Goal: Find contact information: Find contact information

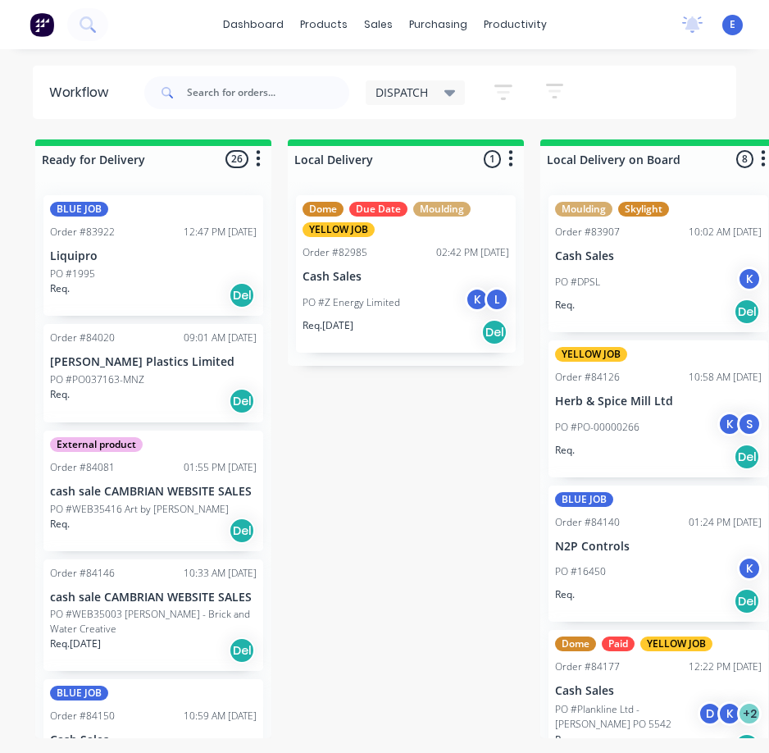
drag, startPoint x: 213, startPoint y: 73, endPoint x: 201, endPoint y: 104, distance: 33.5
click at [211, 79] on div at bounding box center [246, 92] width 205 height 49
click at [200, 108] on div at bounding box center [246, 92] width 205 height 49
click at [201, 100] on input "text" at bounding box center [268, 92] width 162 height 33
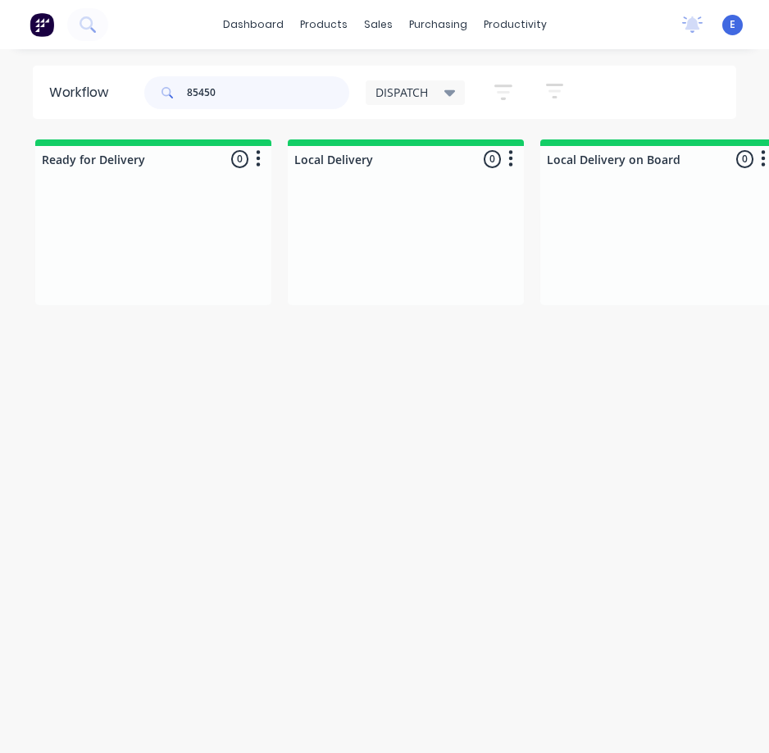
drag, startPoint x: 216, startPoint y: 98, endPoint x: 152, endPoint y: 92, distance: 64.3
click at [152, 92] on div "85450" at bounding box center [246, 92] width 205 height 33
type input "85450"
click at [96, 16] on button at bounding box center [87, 24] width 41 height 33
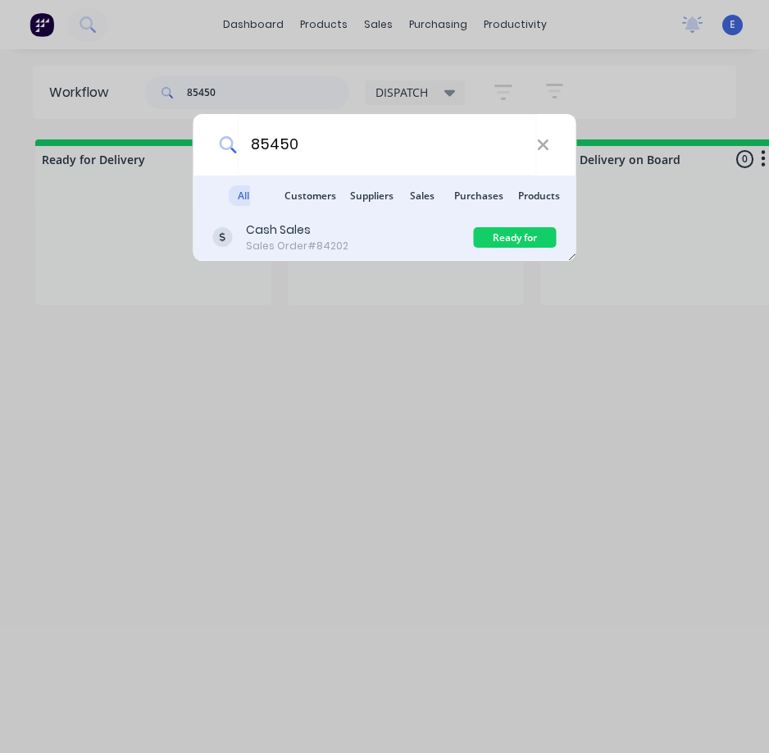
type input "85450"
click at [330, 233] on div "Cash Sales" at bounding box center [297, 229] width 102 height 17
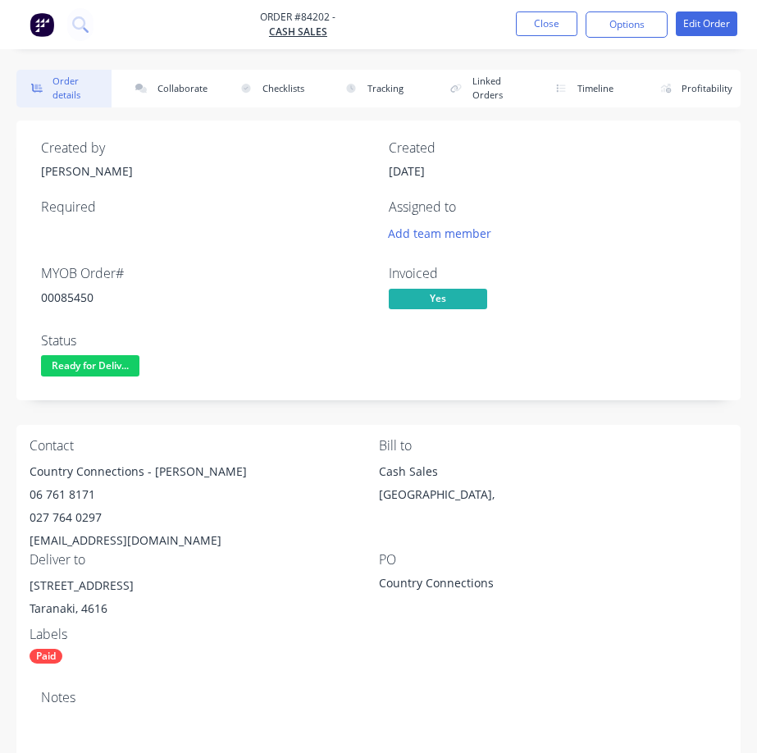
click at [66, 300] on div "00085450" at bounding box center [205, 297] width 328 height 17
click at [67, 300] on div "00085450" at bounding box center [205, 297] width 328 height 17
copy div "00085450"
drag, startPoint x: 143, startPoint y: 471, endPoint x: 22, endPoint y: 478, distance: 120.7
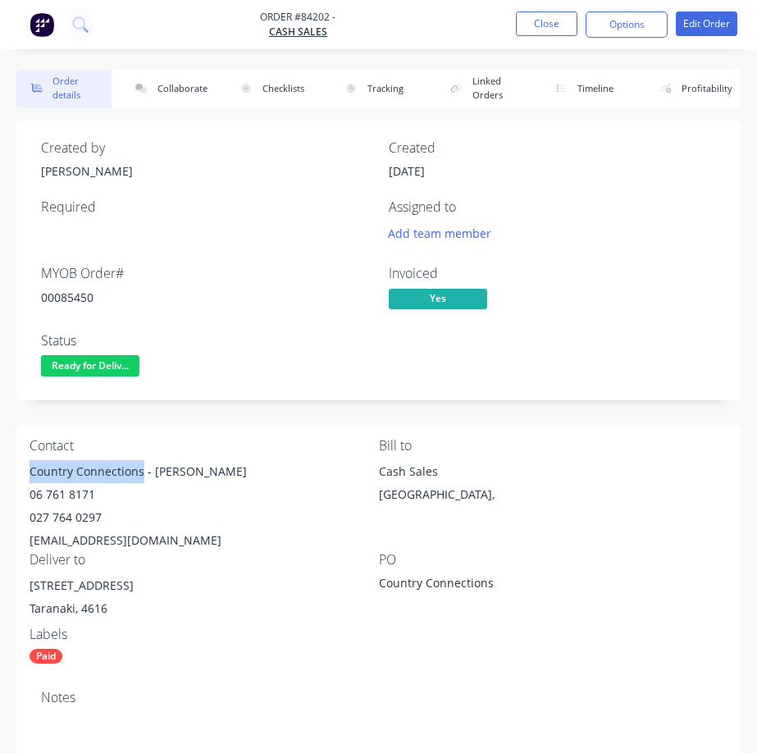
click at [21, 479] on div "Contact Country Connections - Leigh 06 761 8171 027 764 0297 [EMAIL_ADDRESS][DO…" at bounding box center [378, 551] width 724 height 253
copy div "Country Connections"
click at [153, 469] on div "Country Connections - [PERSON_NAME]" at bounding box center [204, 471] width 349 height 23
click at [157, 471] on div "Country Connections - [PERSON_NAME]" at bounding box center [204, 471] width 349 height 23
click at [168, 471] on div "Country Connections - [PERSON_NAME]" at bounding box center [204, 471] width 349 height 23
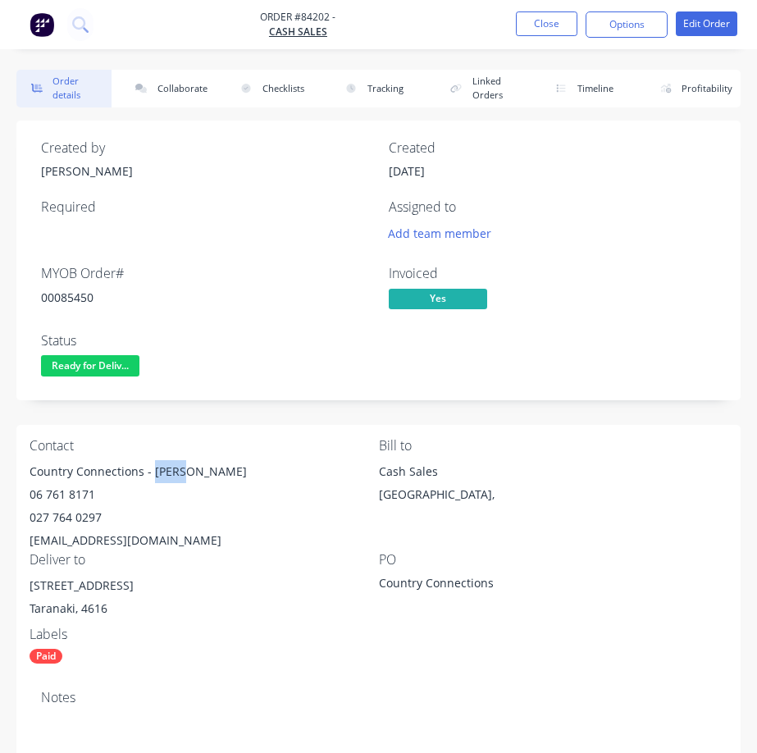
click at [168, 471] on div "Country Connections - [PERSON_NAME]" at bounding box center [204, 471] width 349 height 23
drag, startPoint x: 168, startPoint y: 471, endPoint x: 212, endPoint y: 509, distance: 58.7
click at [169, 470] on div "Country Connections - [PERSON_NAME]" at bounding box center [204, 471] width 349 height 23
drag, startPoint x: 213, startPoint y: 511, endPoint x: 169, endPoint y: 466, distance: 63.2
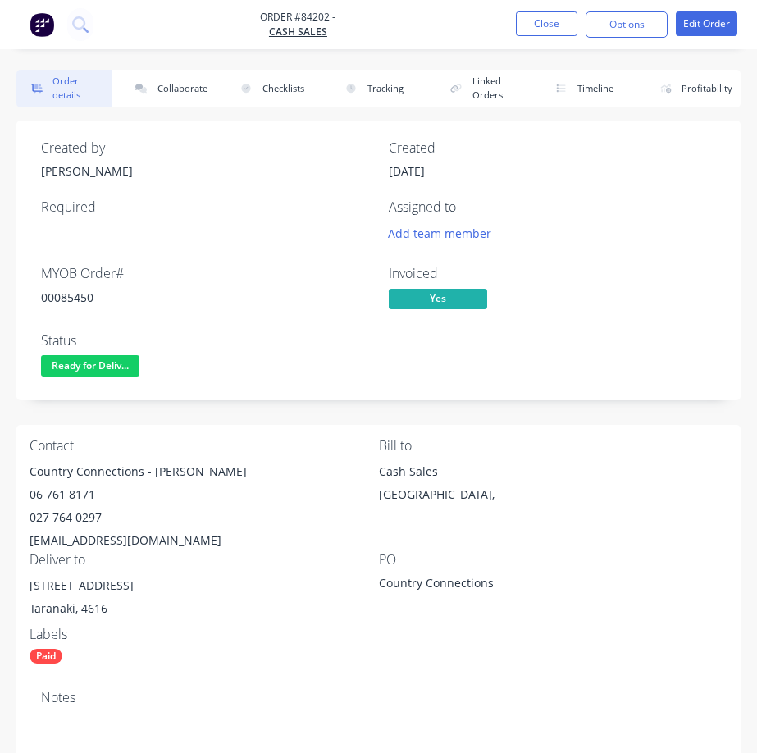
click at [212, 511] on div "027 764 0297" at bounding box center [204, 517] width 349 height 23
click at [167, 461] on div "Country Connections - [PERSON_NAME]" at bounding box center [204, 471] width 349 height 23
copy div "[PERSON_NAME]"
click at [73, 489] on div "06 761 8171" at bounding box center [204, 494] width 349 height 23
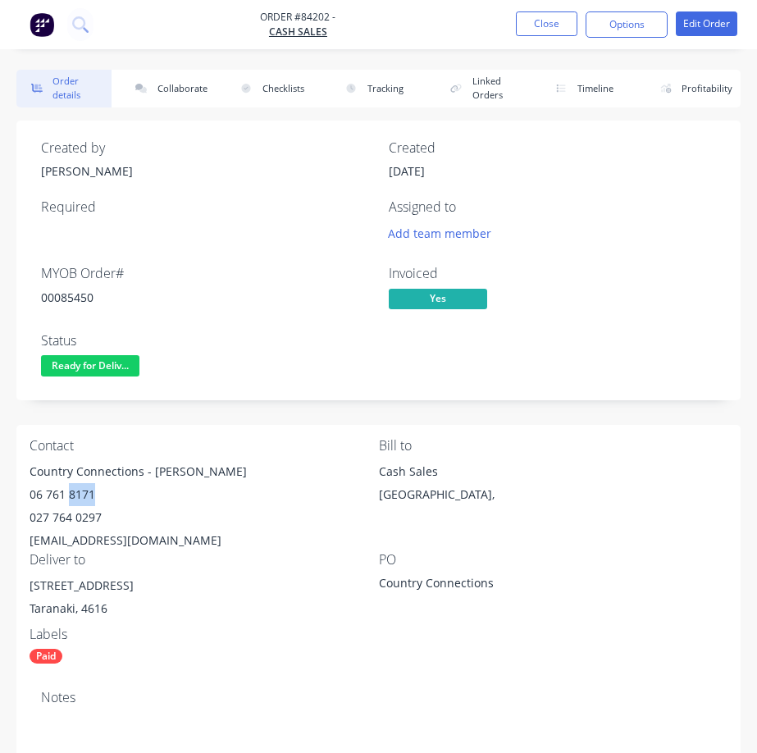
click at [73, 489] on div "06 761 8171" at bounding box center [204, 494] width 349 height 23
click at [74, 489] on div "06 761 8171" at bounding box center [204, 494] width 349 height 23
copy div "06 761 8171"
click at [67, 515] on div "027 764 0297" at bounding box center [204, 517] width 349 height 23
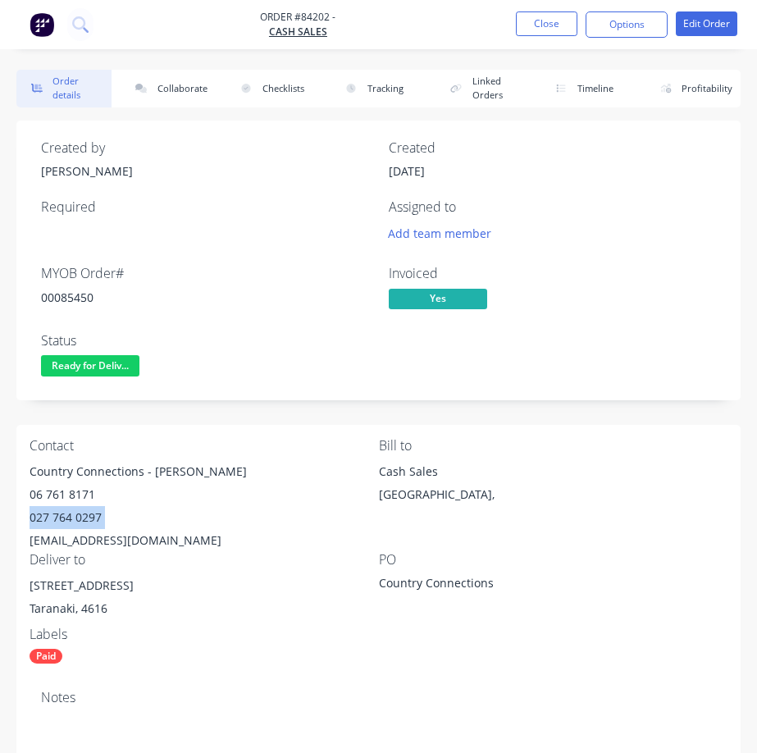
click at [67, 515] on div "027 764 0297" at bounding box center [204, 517] width 349 height 23
copy div "027 764 0297"
click at [132, 535] on div "[EMAIL_ADDRESS][DOMAIN_NAME]" at bounding box center [204, 540] width 349 height 23
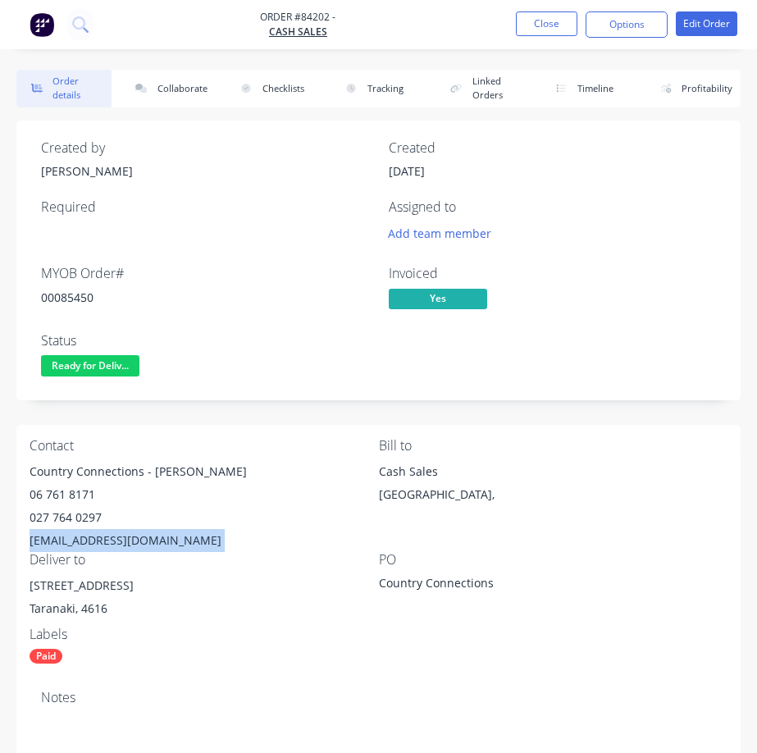
copy div "[EMAIL_ADDRESS][DOMAIN_NAME]"
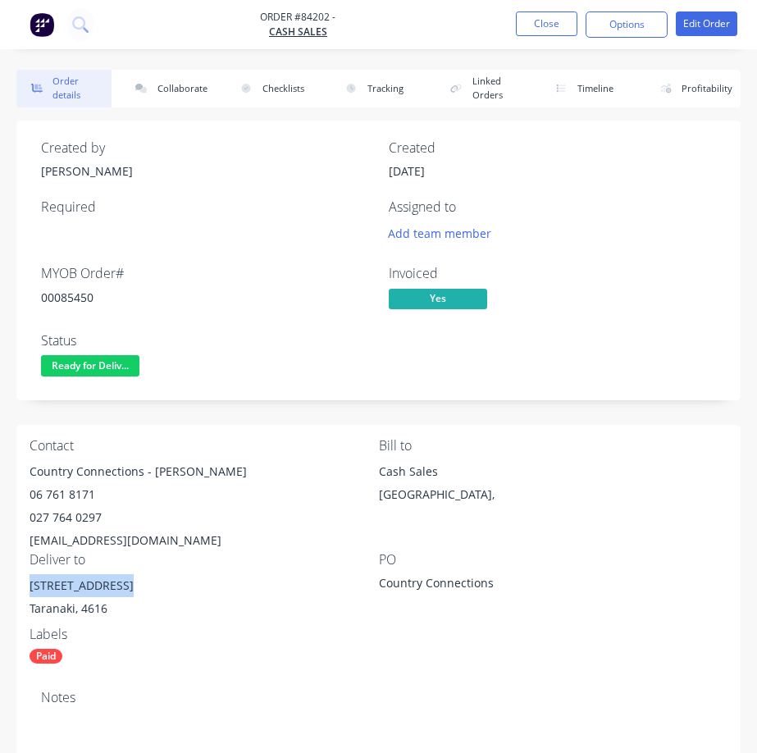
drag, startPoint x: 122, startPoint y: 590, endPoint x: 56, endPoint y: 595, distance: 66.6
click at [7, 589] on div "Order details Collaborate Checklists 0/0 Tracking Linked Orders Timeline Profit…" at bounding box center [378, 713] width 757 height 1286
copy div "[STREET_ADDRESS]"
drag, startPoint x: 93, startPoint y: 362, endPoint x: 99, endPoint y: 373, distance: 12.1
click at [94, 364] on span "Ready for Deliv..." at bounding box center [90, 365] width 98 height 20
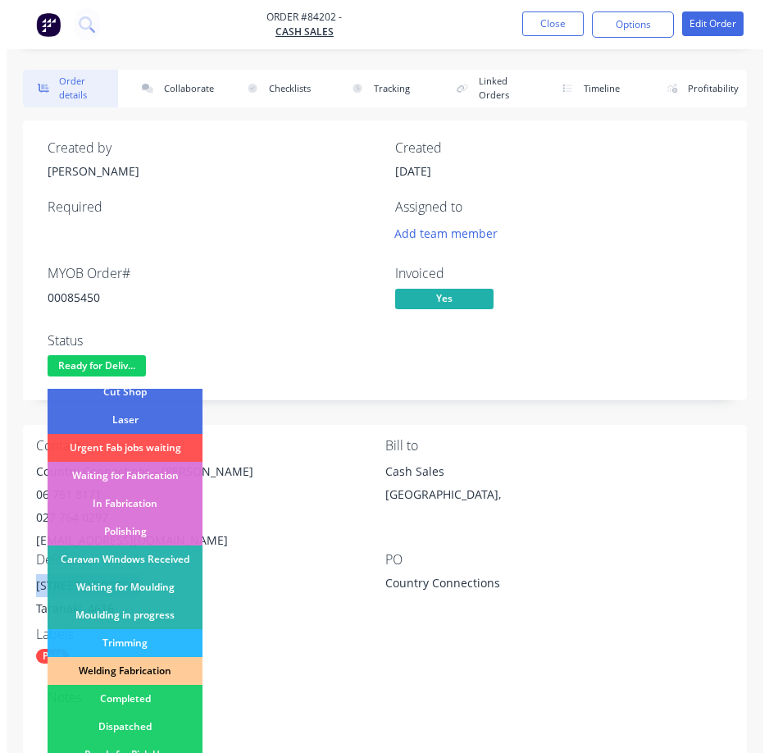
scroll to position [246, 0]
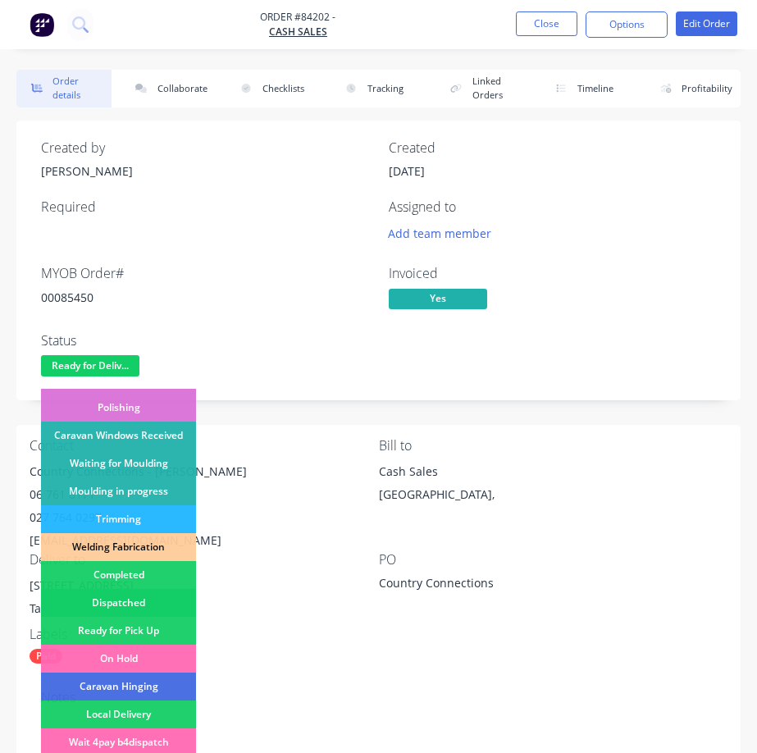
click at [152, 599] on div "Dispatched" at bounding box center [118, 603] width 155 height 28
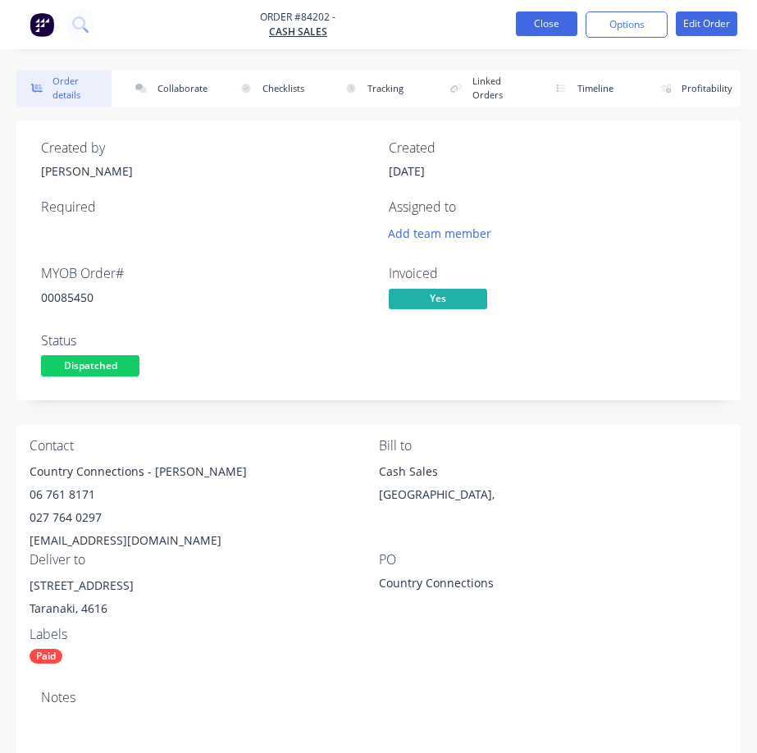
click at [542, 28] on button "Close" at bounding box center [546, 23] width 61 height 25
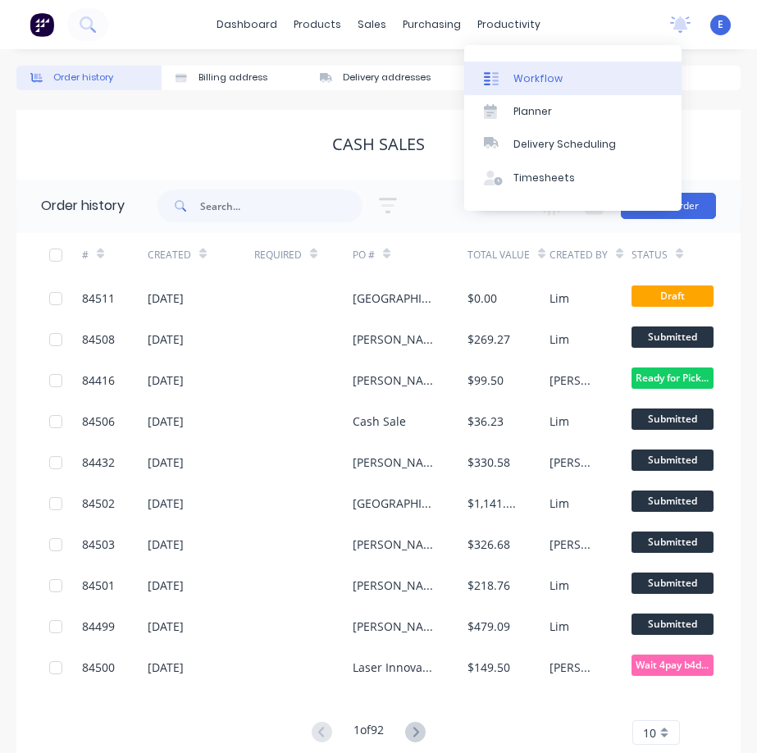
click at [503, 63] on link "Workflow" at bounding box center [572, 77] width 217 height 33
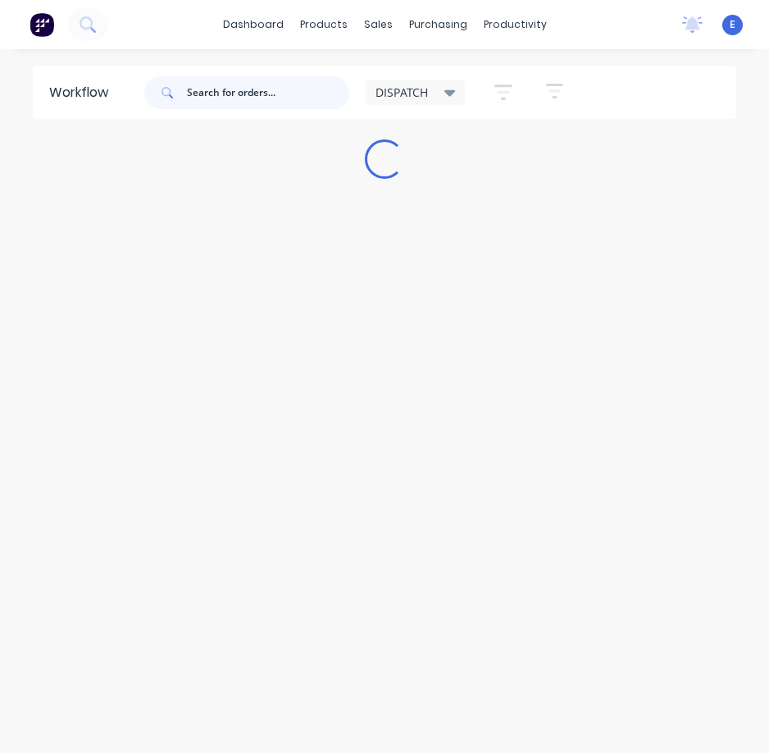
click at [265, 90] on input "text" at bounding box center [268, 92] width 162 height 33
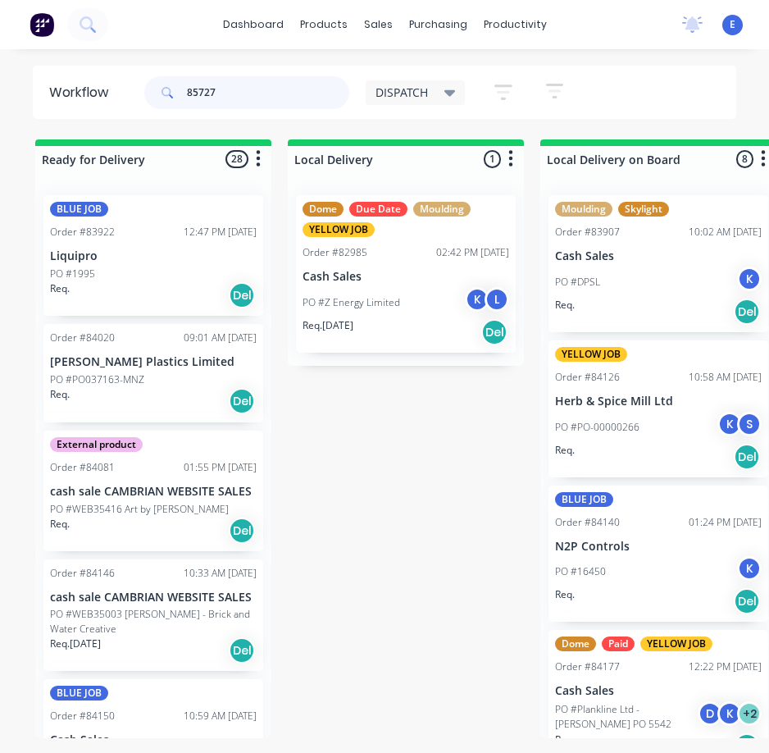
type input "85727"
click at [248, 93] on input "85727" at bounding box center [268, 92] width 162 height 33
click at [246, 91] on input "85727" at bounding box center [268, 92] width 162 height 33
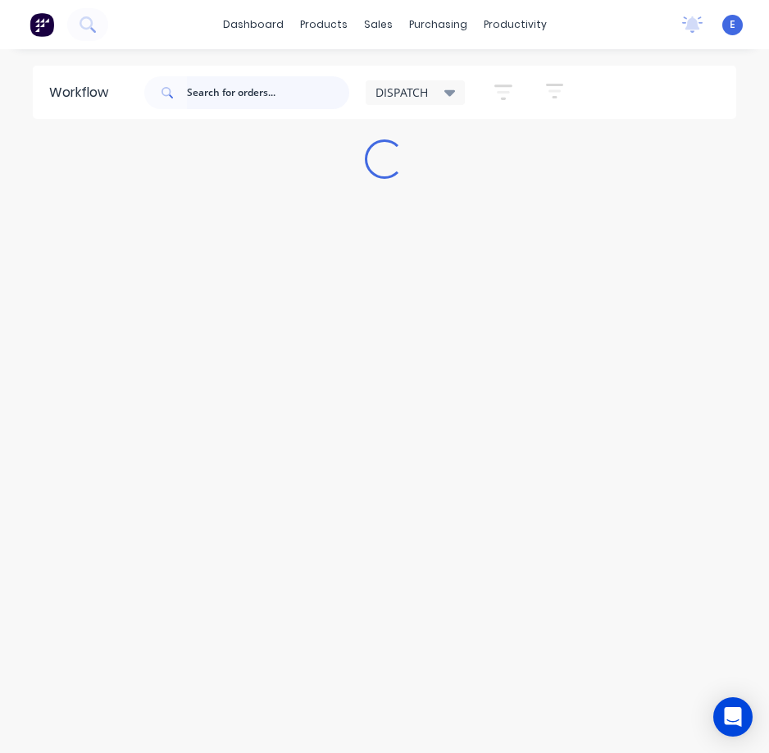
click at [230, 91] on input "text" at bounding box center [268, 92] width 162 height 33
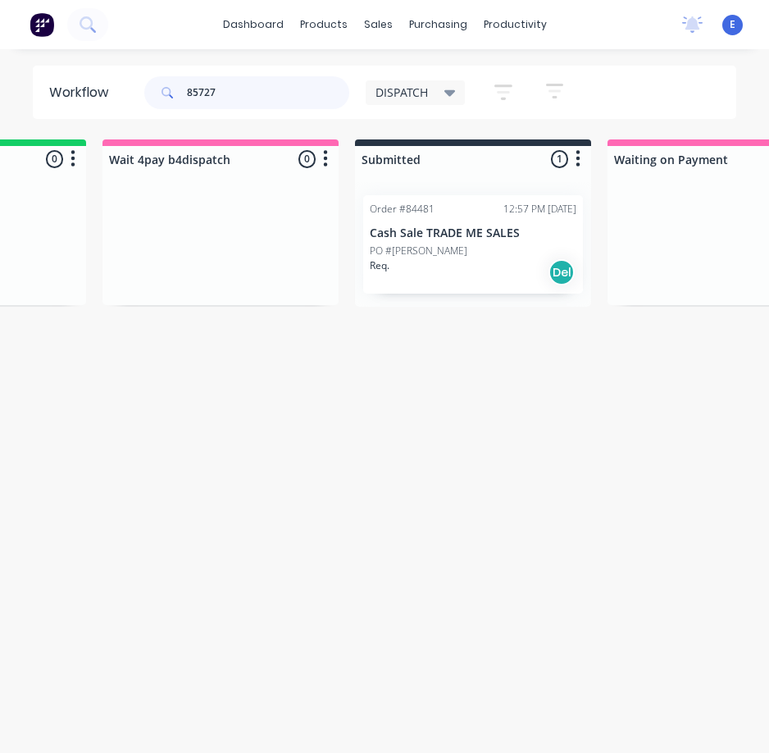
scroll to position [0, 950]
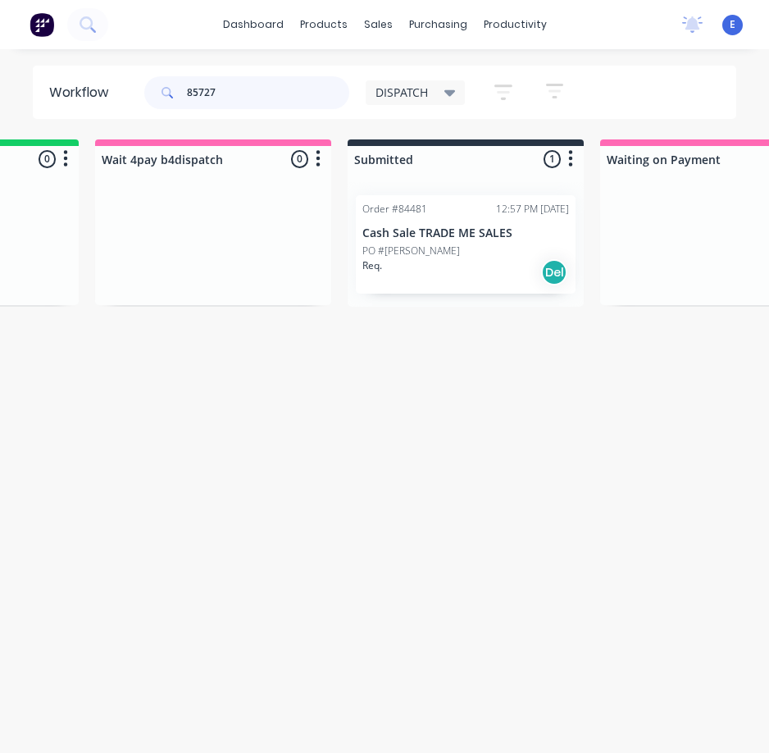
type input "85727"
click at [465, 271] on div "Req. Del" at bounding box center [465, 272] width 207 height 28
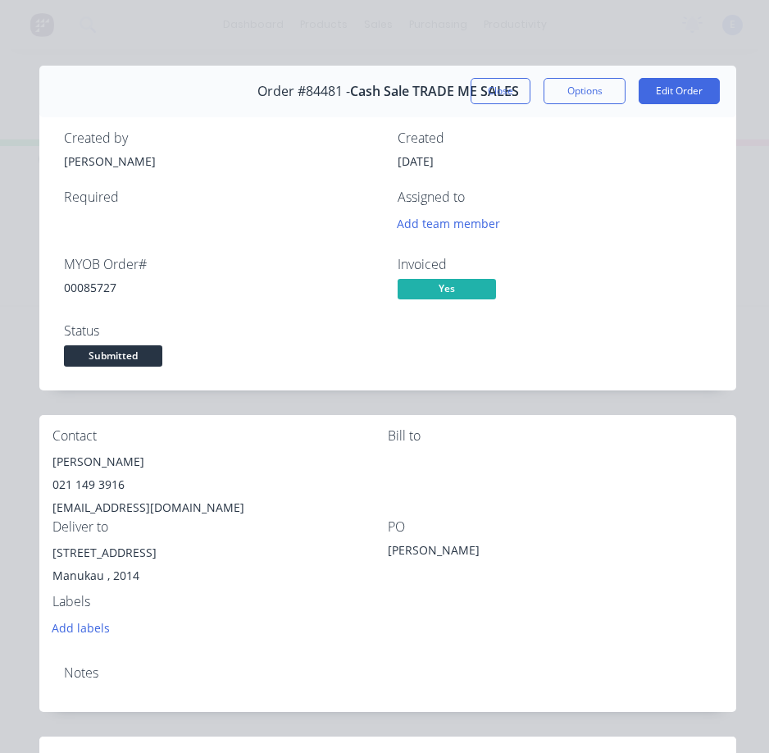
click at [96, 289] on div "00085727" at bounding box center [221, 287] width 314 height 17
copy div "00085727"
click at [94, 462] on div "Sylvie Davys" at bounding box center [219, 461] width 335 height 23
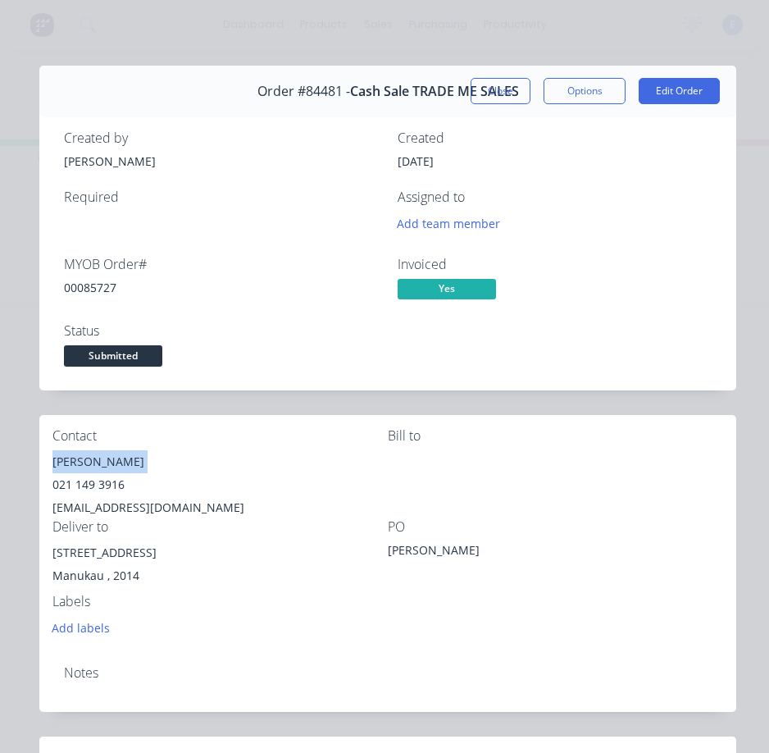
click at [94, 462] on div "Sylvie Davys" at bounding box center [219, 461] width 335 height 23
copy div "Sylvie Davys"
click at [92, 487] on div "021 149 3916" at bounding box center [219, 484] width 335 height 23
click at [92, 486] on div "021 149 3916" at bounding box center [219, 484] width 335 height 23
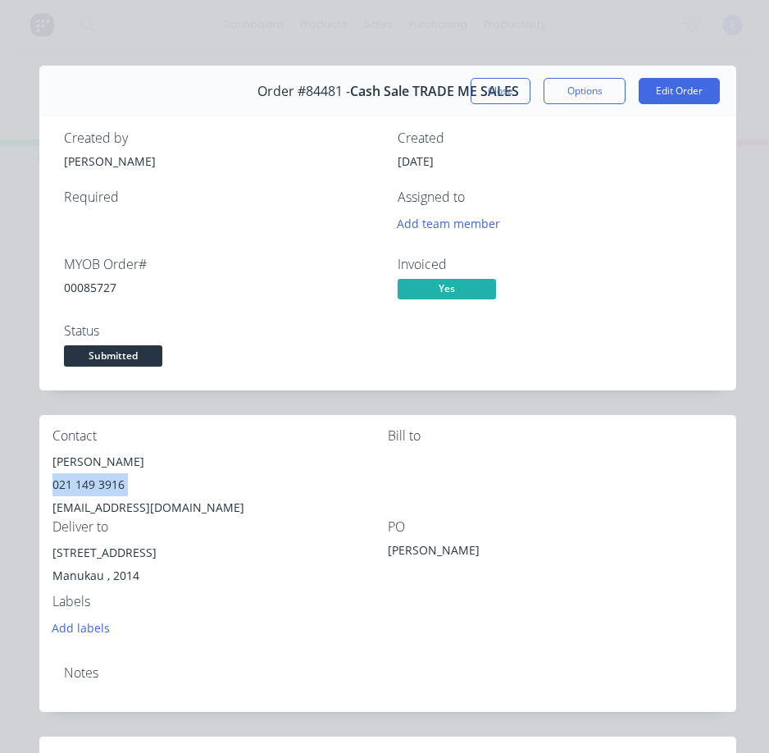
copy div "021 149 3916"
click at [139, 508] on div "rajay404@yahoo.com" at bounding box center [219, 507] width 335 height 23
copy div "rajay404@yahoo.com"
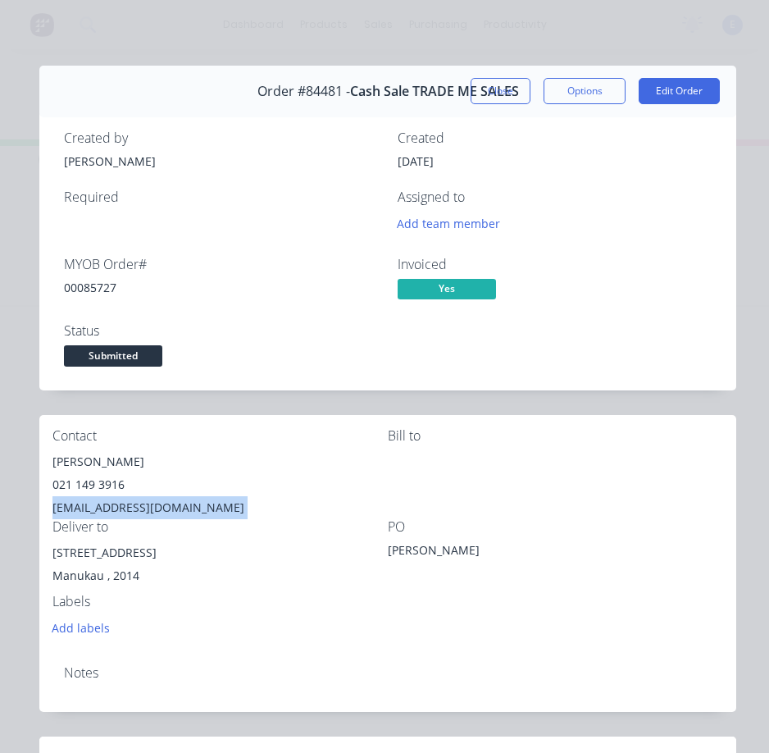
drag, startPoint x: 159, startPoint y: 553, endPoint x: 39, endPoint y: 558, distance: 119.8
click at [39, 558] on div "Contact Sylvie Davys 021 149 3916 rajay404@yahoo.com Bill to Deliver to 57 Hase…" at bounding box center [387, 533] width 697 height 237
copy div "57 Haseler Crescent"
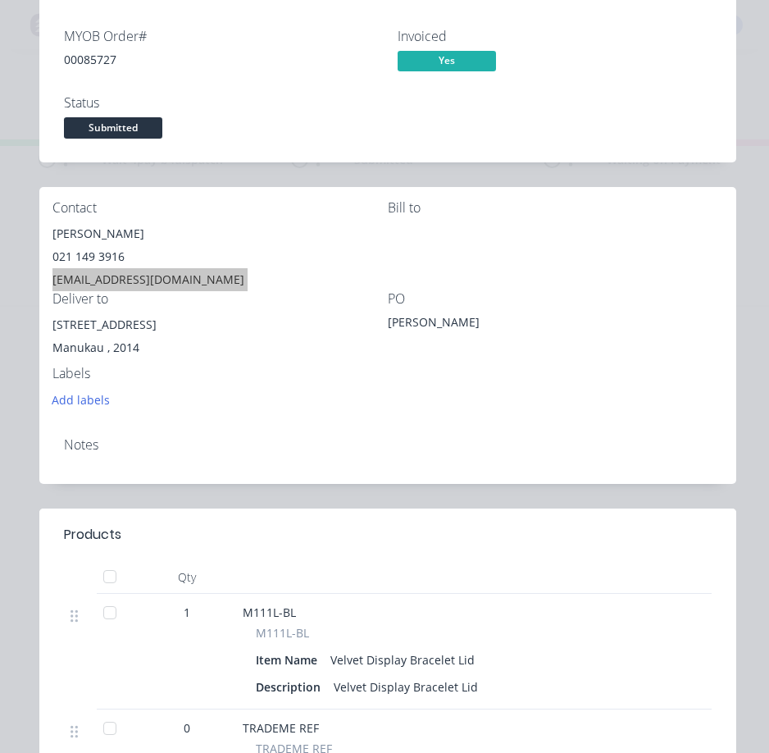
scroll to position [164, 0]
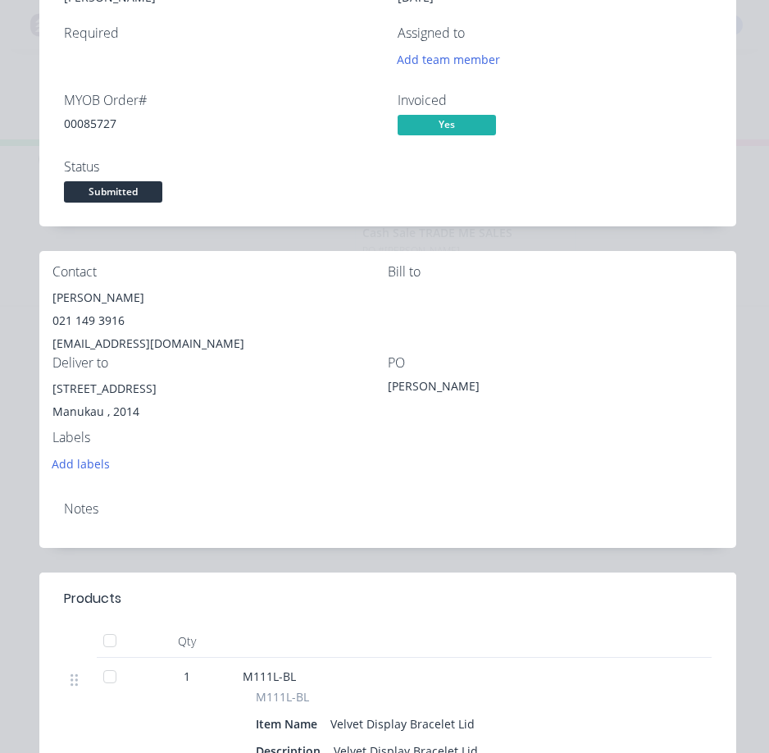
click at [316, 511] on div "Notes" at bounding box center [388, 509] width 648 height 16
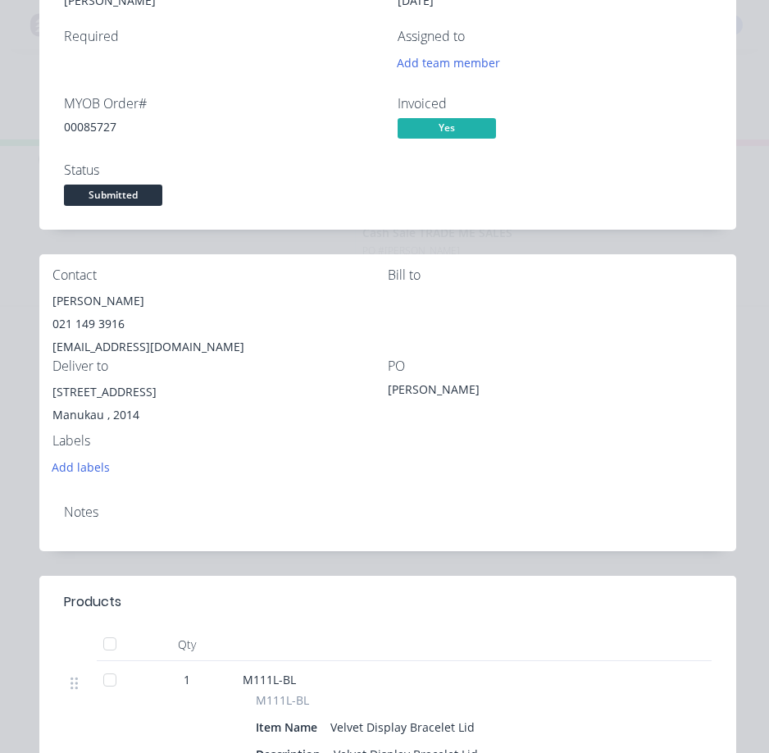
scroll to position [82, 0]
